Goal: Task Accomplishment & Management: Complete application form

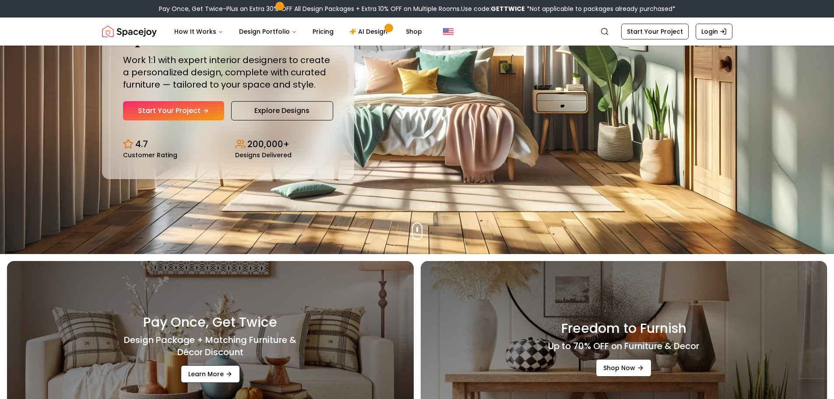
scroll to position [131, 0]
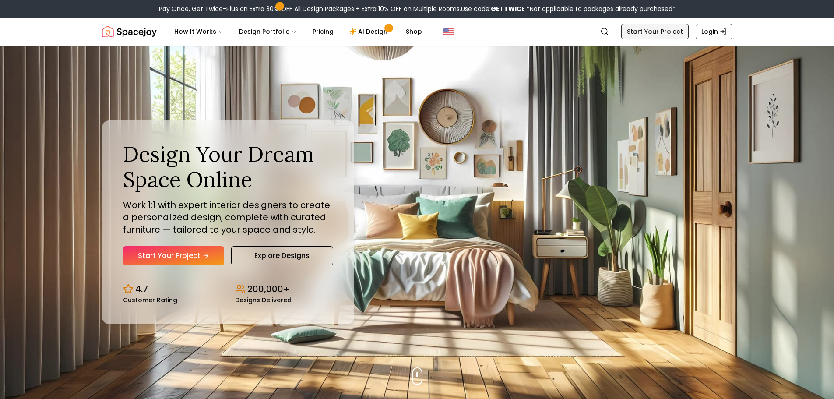
click at [646, 29] on link "Start Your Project" at bounding box center [654, 32] width 67 height 16
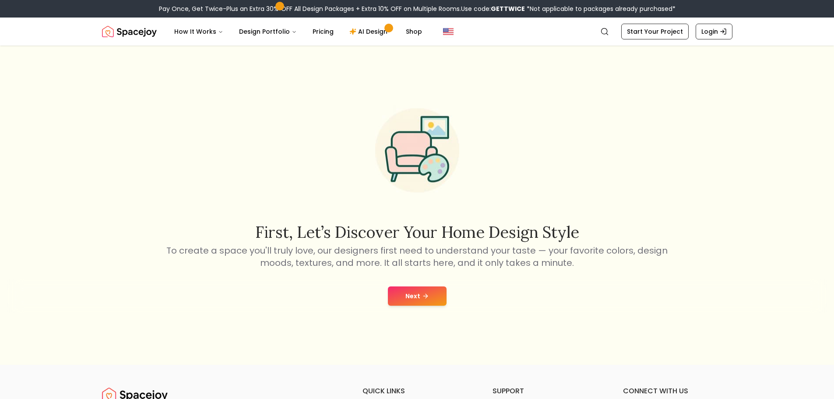
click at [417, 299] on button "Next" at bounding box center [417, 295] width 59 height 19
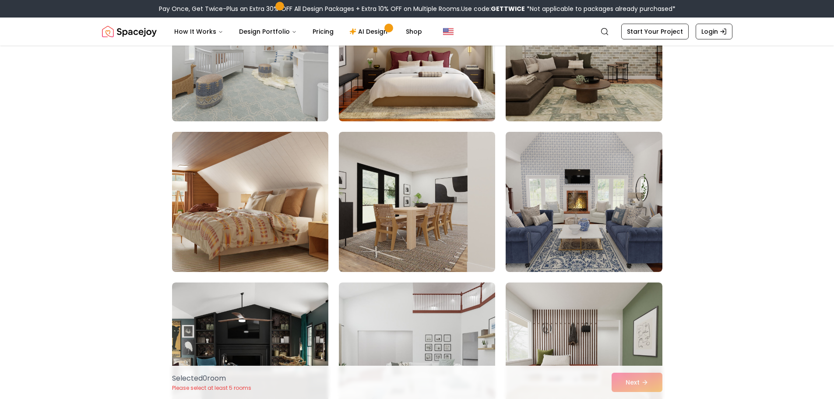
scroll to position [175, 0]
